Goal: Transaction & Acquisition: Subscribe to service/newsletter

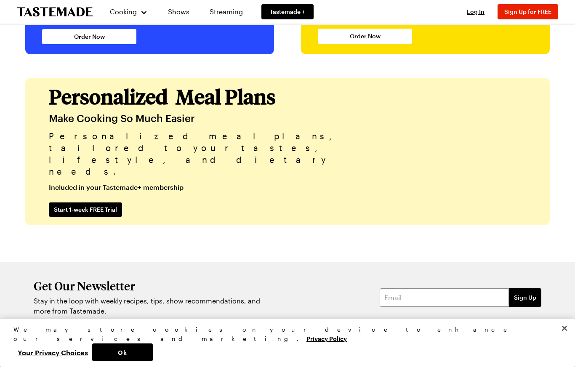
scroll to position [2046, 0]
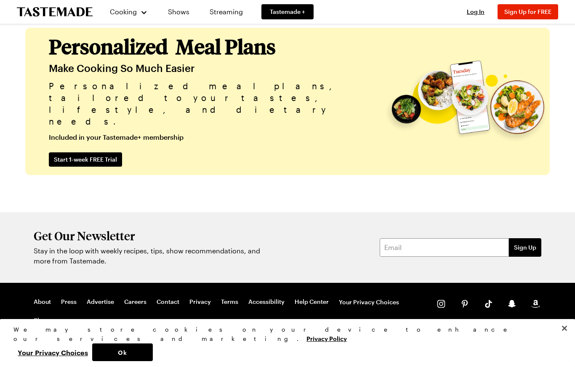
click at [153, 352] on button "Ok" at bounding box center [122, 352] width 61 height 18
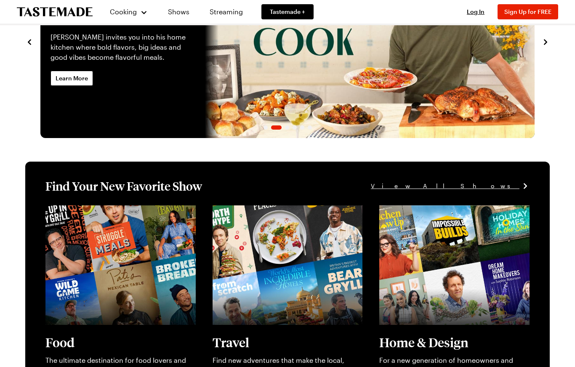
scroll to position [0, 0]
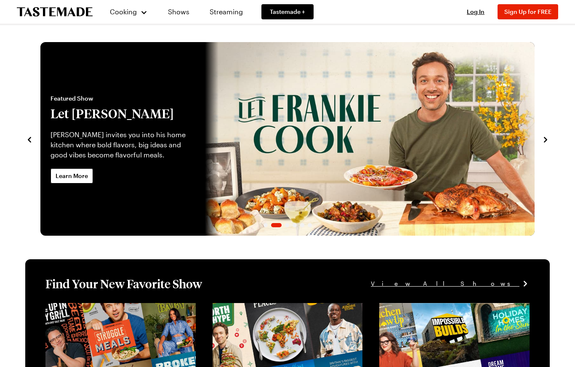
click at [139, 11] on div "Cooking" at bounding box center [128, 12] width 38 height 10
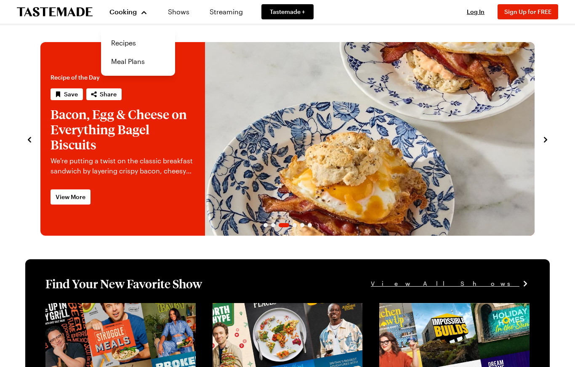
click at [133, 46] on link "Recipes" at bounding box center [138, 43] width 64 height 19
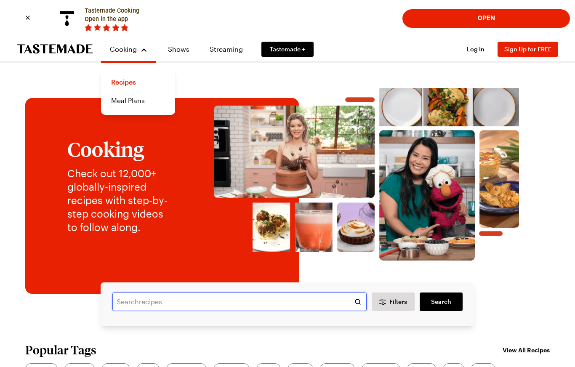
click at [146, 297] on input "text" at bounding box center [239, 301] width 254 height 19
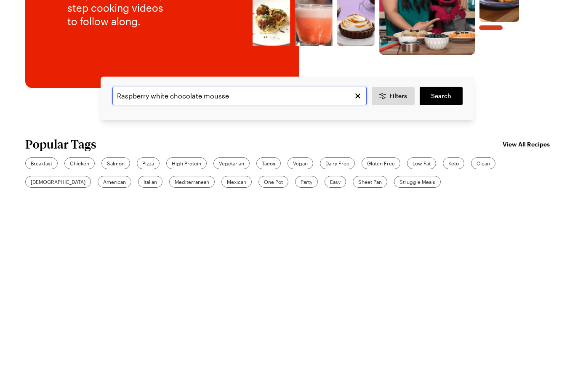
type input "Raspberry white chocolate mousse"
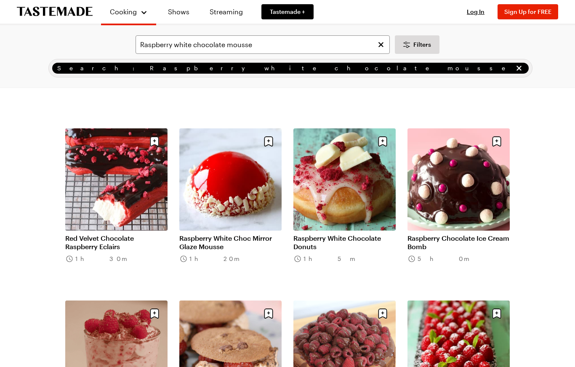
scroll to position [242, 0]
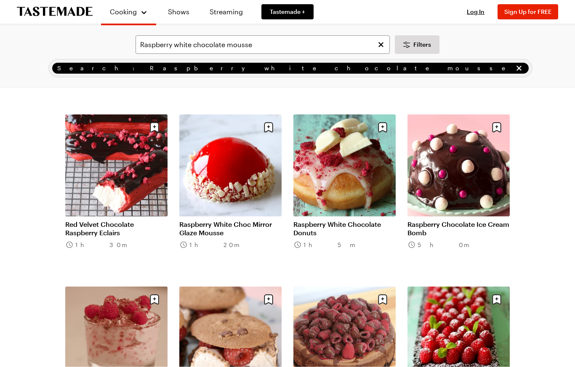
click at [229, 220] on link "Raspberry White Choc Mirror Glaze Mousse" at bounding box center [230, 228] width 102 height 17
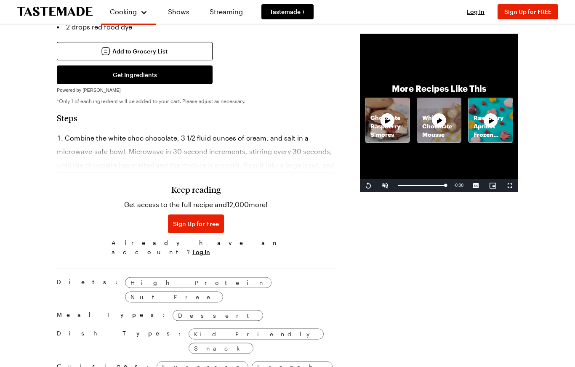
scroll to position [483, 0]
click at [178, 228] on span "Sign Up for Free" at bounding box center [196, 223] width 46 height 8
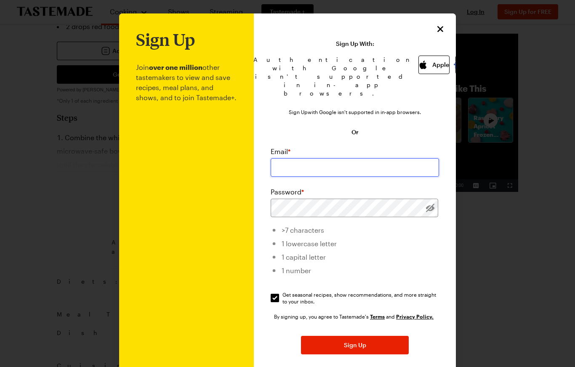
click at [336, 161] on input "email" at bounding box center [354, 167] width 168 height 19
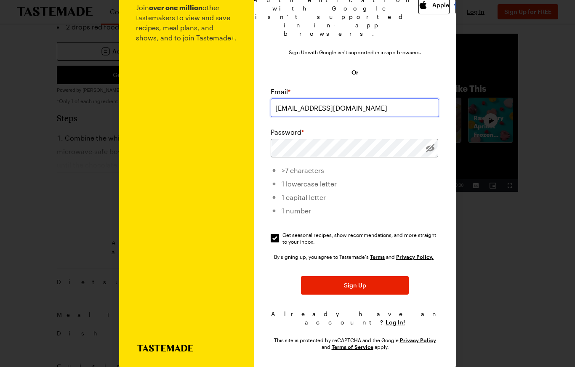
scroll to position [59, 0]
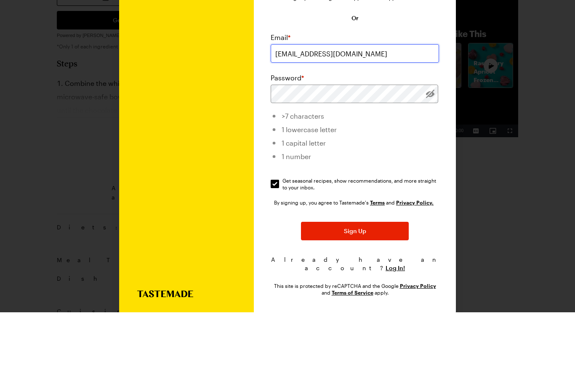
type input "[EMAIL_ADDRESS][DOMAIN_NAME]"
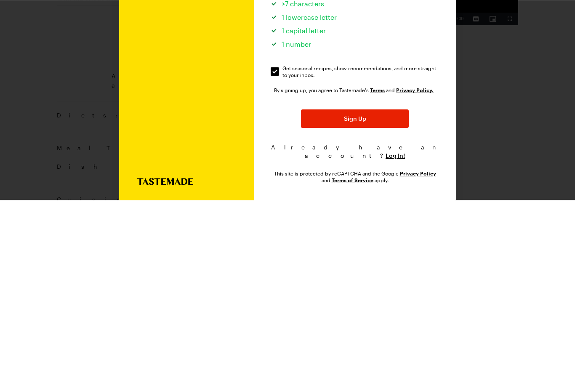
click at [276, 234] on input "Get seasonal recipes, show recommendations, and more straight to your inbox. Ge…" at bounding box center [274, 238] width 8 height 8
checkbox input "false"
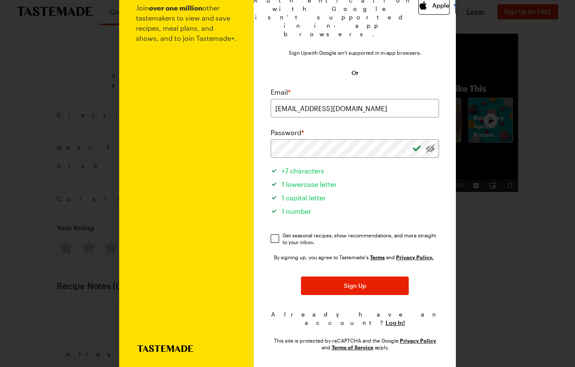
click at [398, 281] on button "Sign Up" at bounding box center [355, 285] width 108 height 19
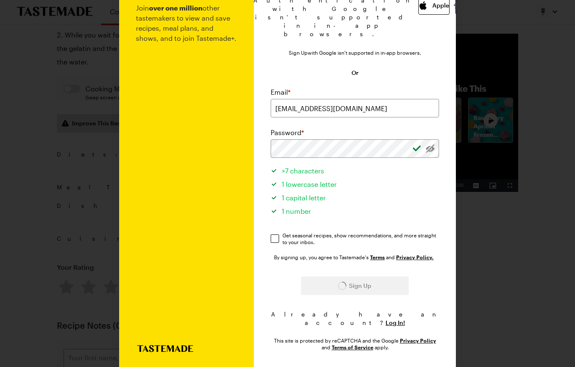
scroll to position [483, 0]
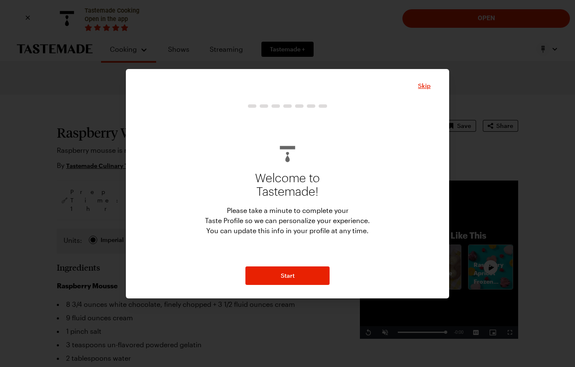
click at [429, 83] on span "Skip" at bounding box center [424, 86] width 13 height 8
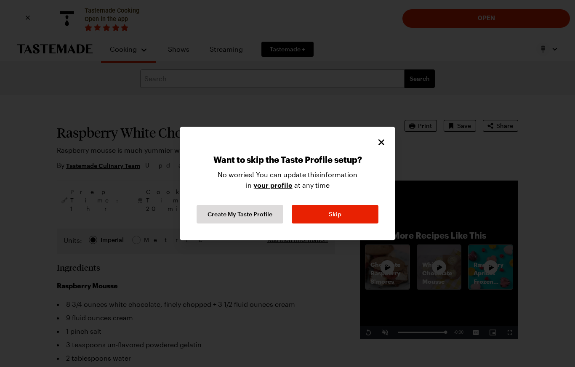
click at [357, 220] on button "Skip" at bounding box center [335, 214] width 87 height 19
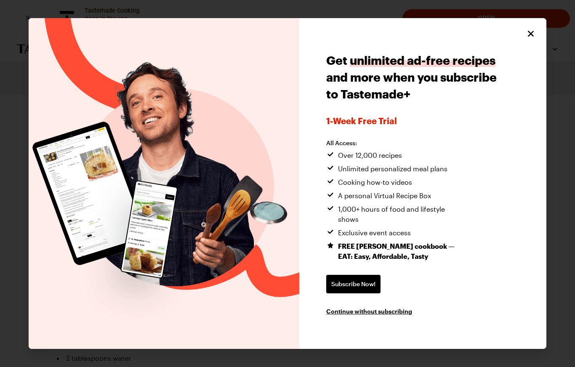
click at [533, 38] on icon "Close" at bounding box center [530, 34] width 10 height 10
type textarea "x"
